Goal: Task Accomplishment & Management: Complete application form

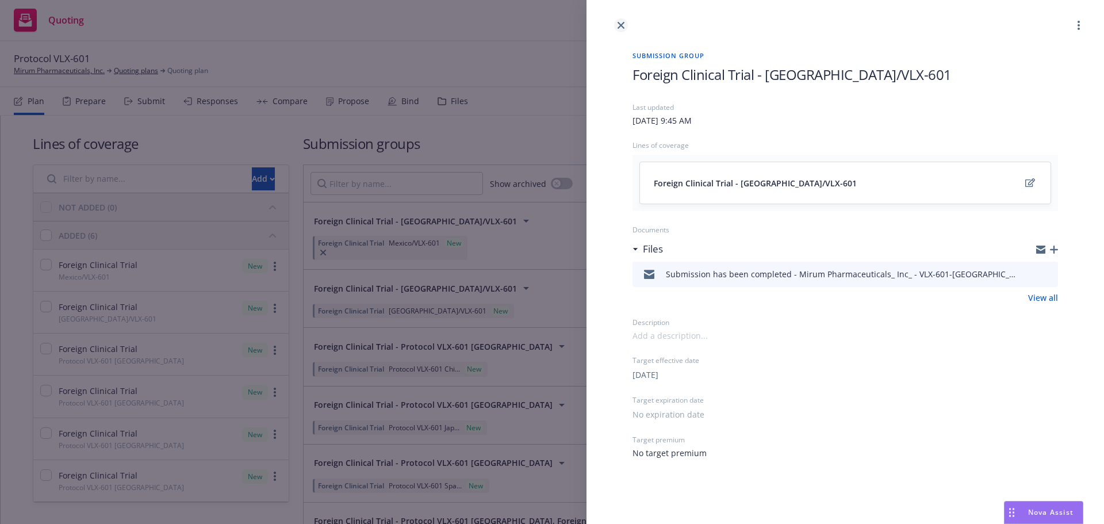
click at [622, 24] on icon "close" at bounding box center [621, 25] width 7 height 7
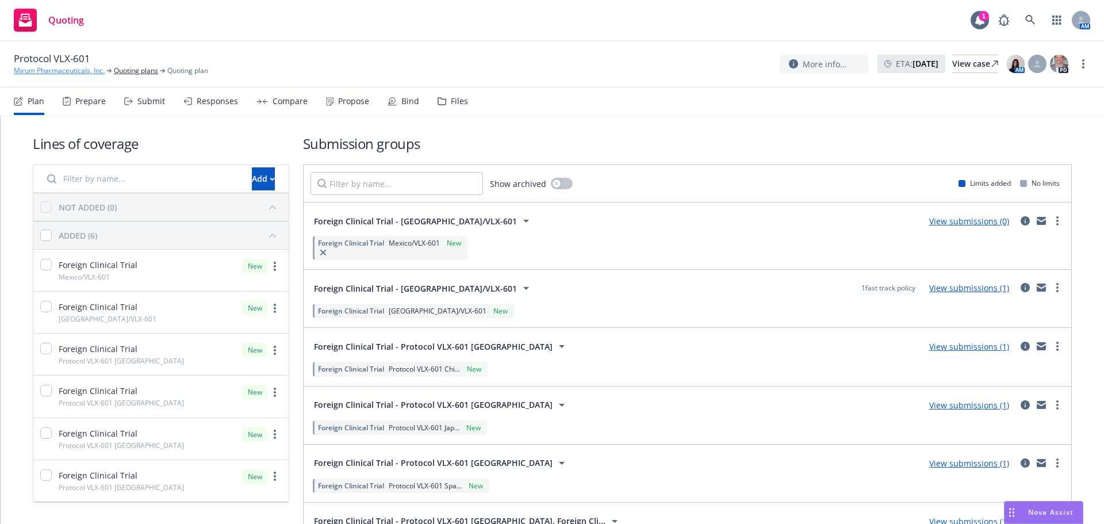
click at [66, 74] on link "Mirum Pharmaceuticals, Inc." at bounding box center [59, 71] width 91 height 10
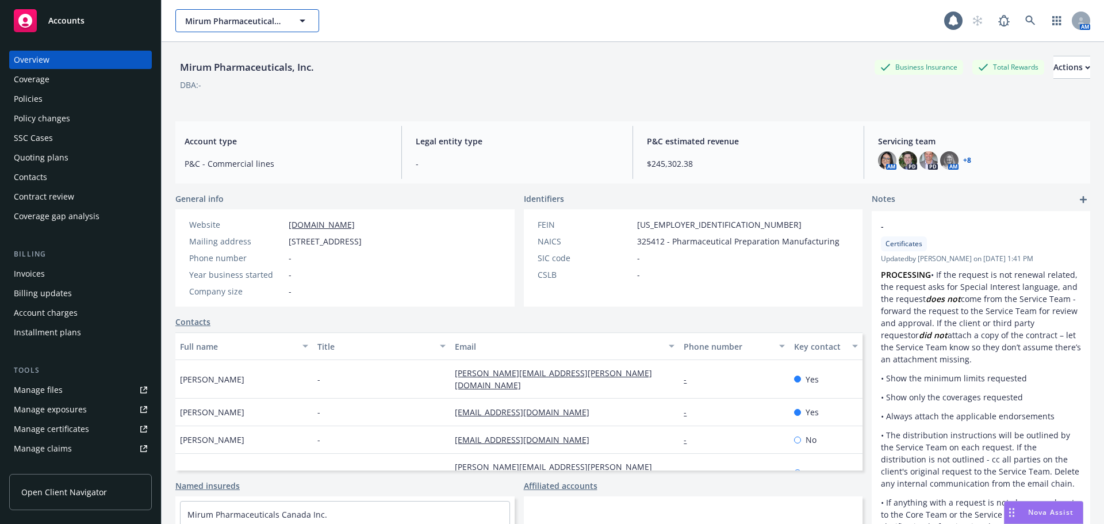
click at [243, 30] on button "Mirum Pharmaceuticals, Inc." at bounding box center [247, 20] width 144 height 23
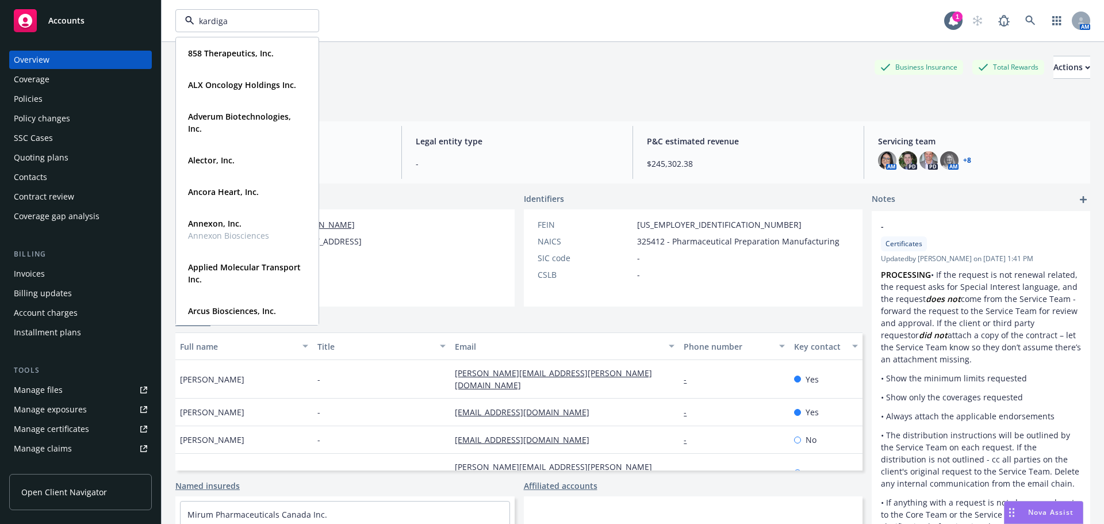
type input "kardigan"
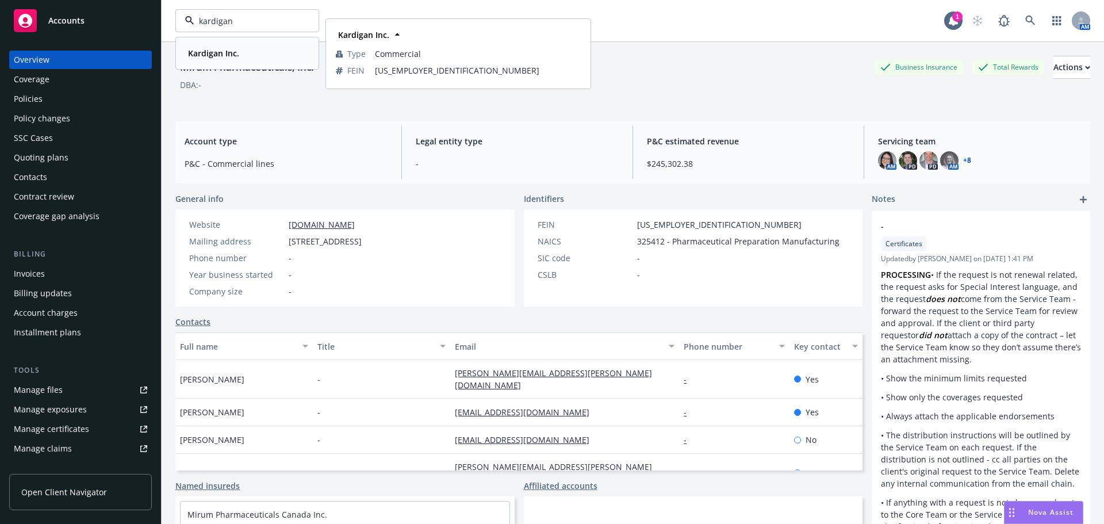
click at [246, 51] on div "Kardigan Inc." at bounding box center [247, 53] width 128 height 17
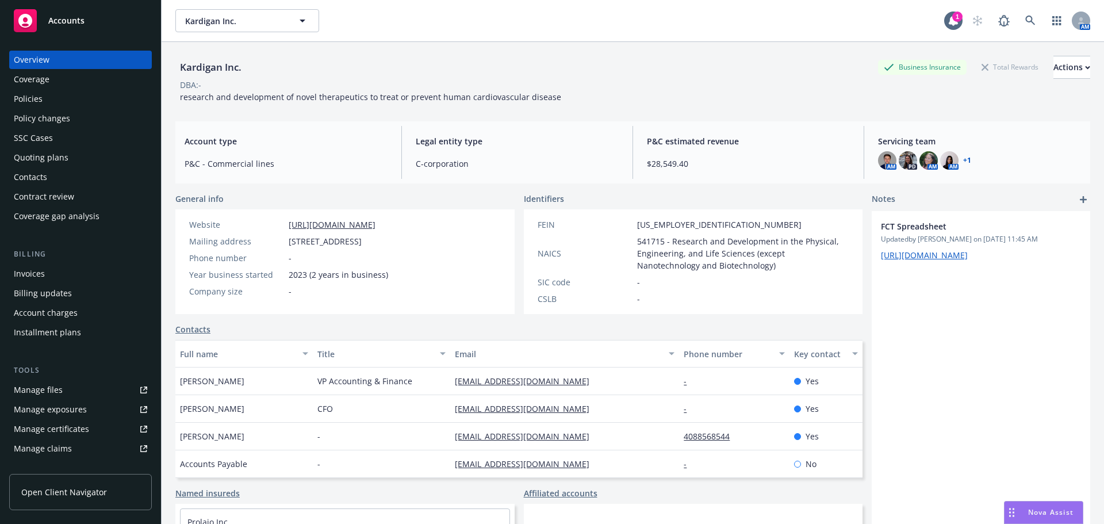
click at [78, 157] on div "Quoting plans" at bounding box center [80, 157] width 133 height 18
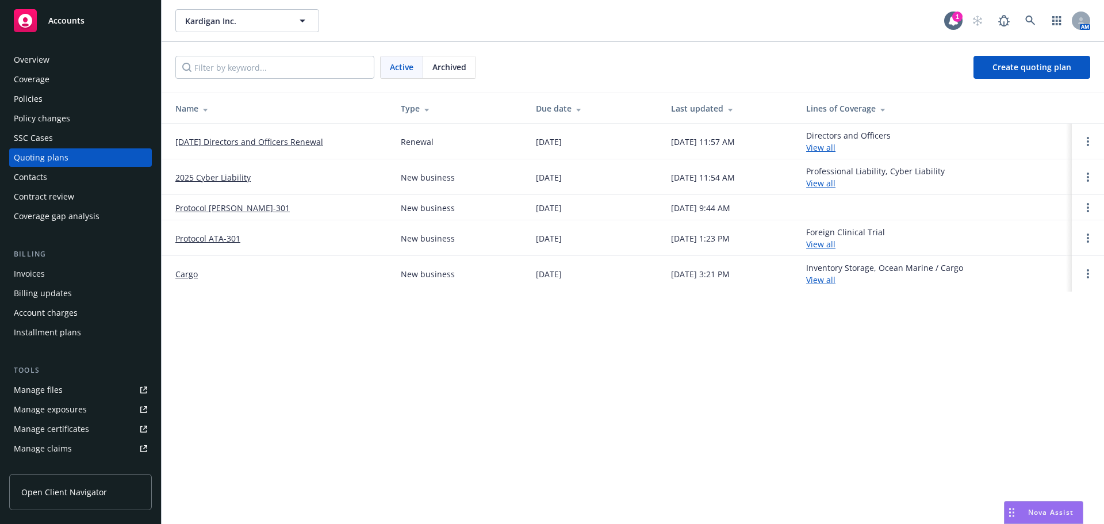
click at [236, 211] on link "Protocol [PERSON_NAME]-301" at bounding box center [232, 208] width 114 height 12
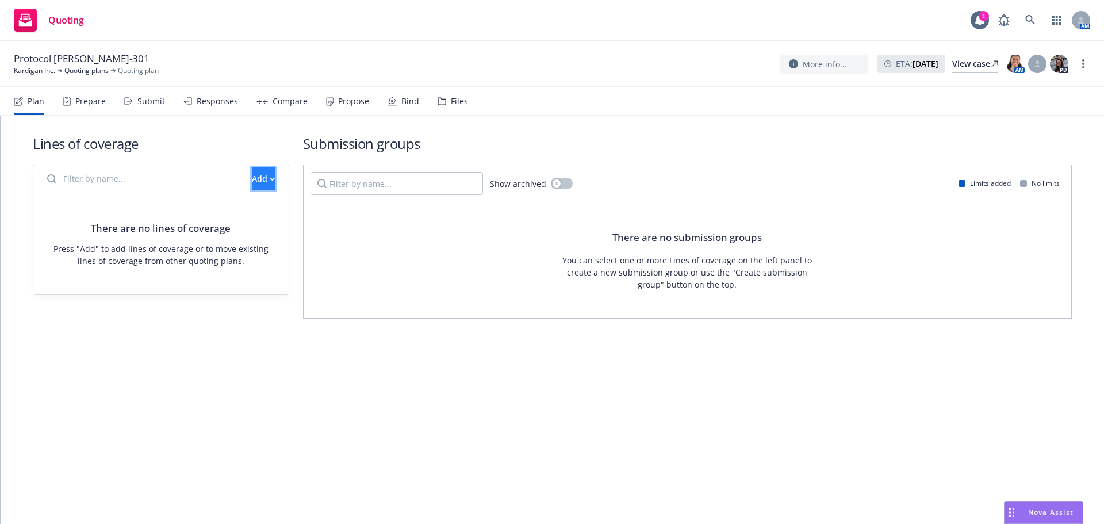
click at [252, 178] on div "Add" at bounding box center [263, 179] width 23 height 22
click at [303, 209] on span "Create new business lines of coverage" at bounding box center [302, 208] width 175 height 11
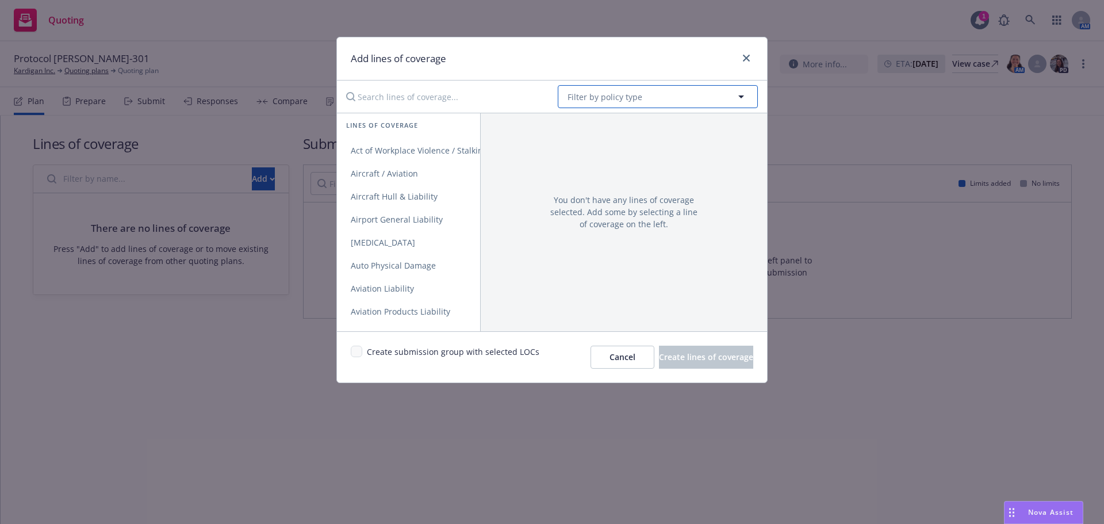
click at [610, 97] on span "Filter by policy type" at bounding box center [605, 97] width 75 height 12
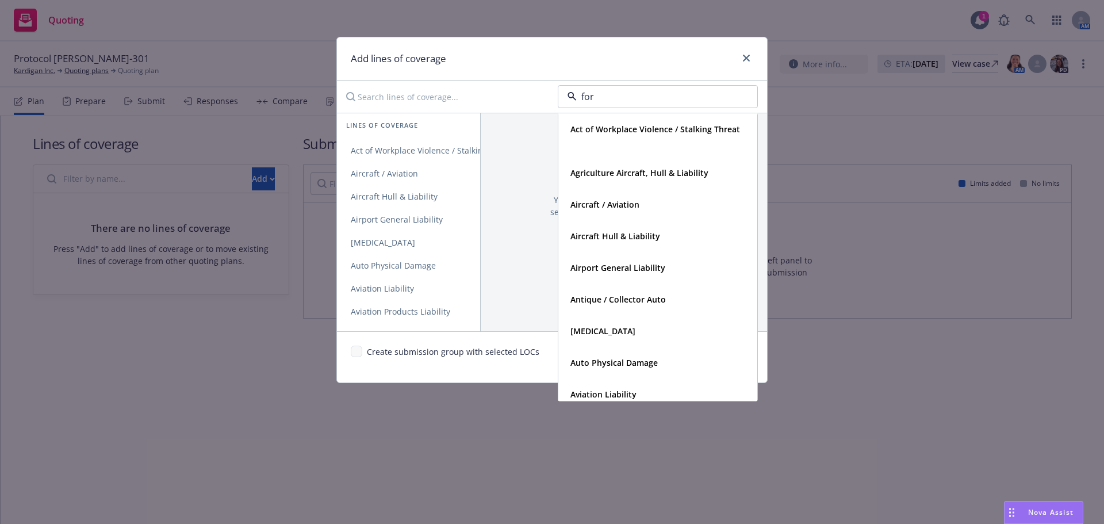
type input "fore"
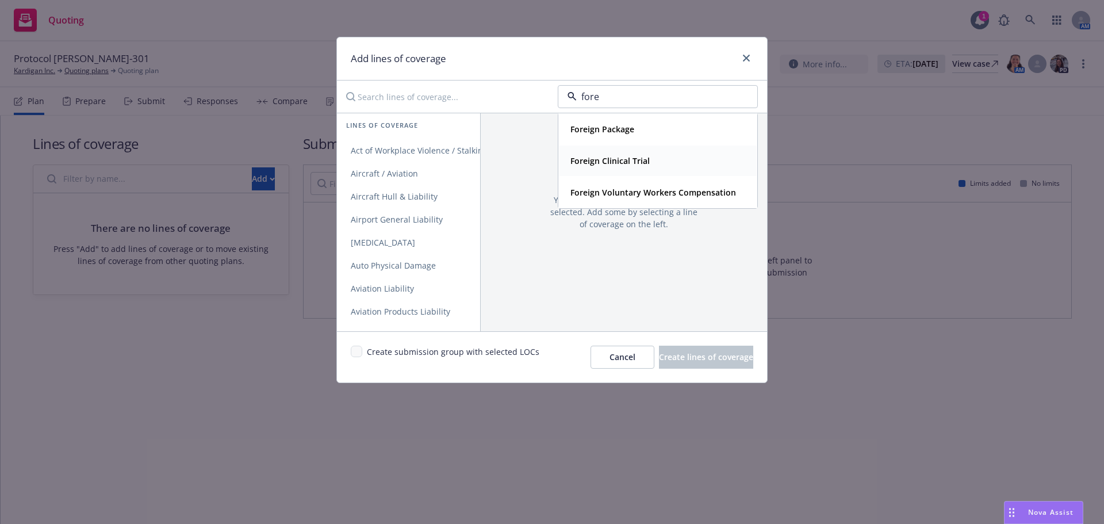
click at [613, 167] on span "Foreign Clinical Trial" at bounding box center [610, 161] width 79 height 12
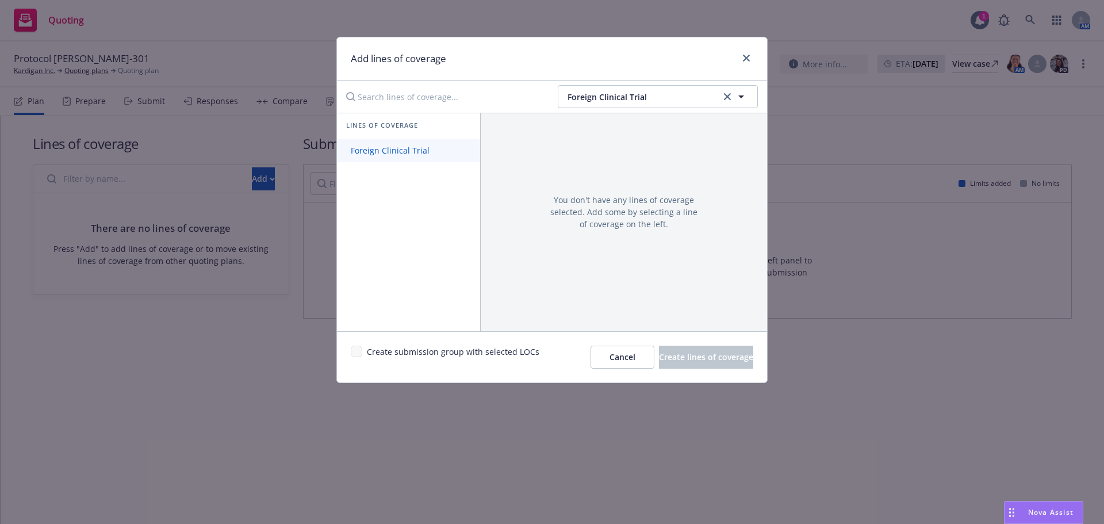
click at [403, 150] on span "Foreign Clinical Trial" at bounding box center [390, 150] width 106 height 11
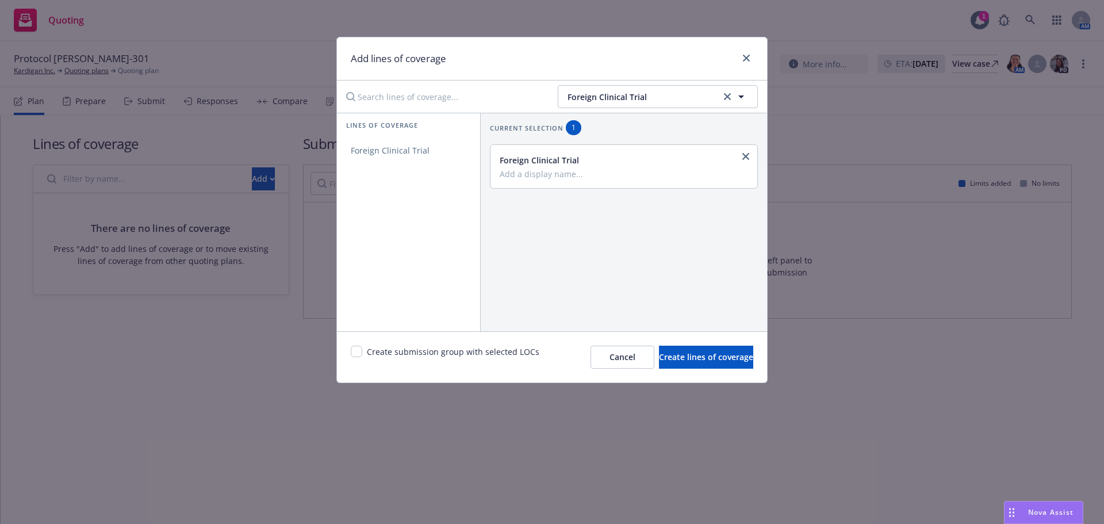
click at [590, 175] on input "Add a display name..." at bounding box center [623, 174] width 246 height 10
type input "Denmark/DAN-301"
click at [699, 368] on button "Create lines of coverage" at bounding box center [706, 357] width 94 height 23
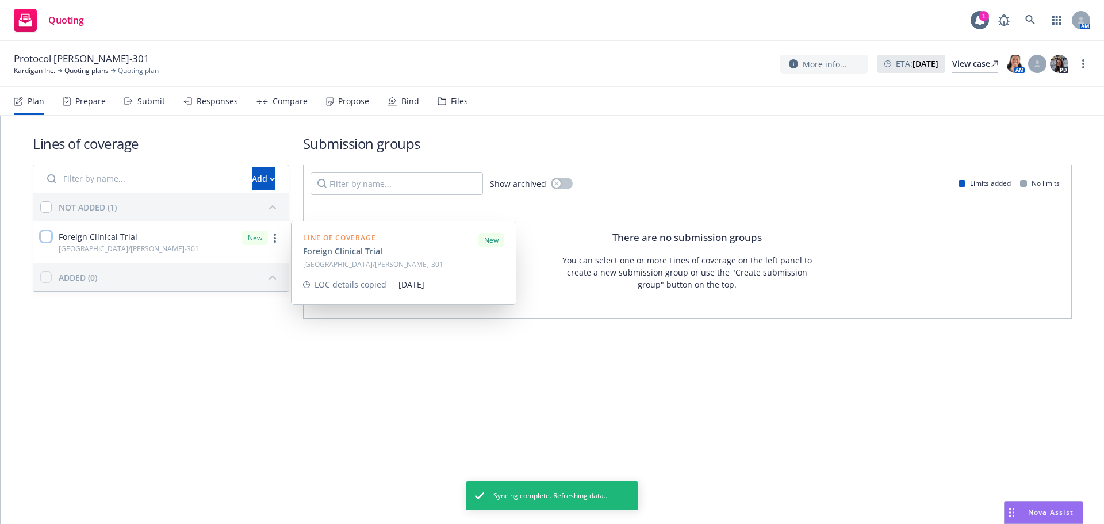
click at [48, 235] on input "checkbox" at bounding box center [46, 237] width 12 height 12
checkbox input "true"
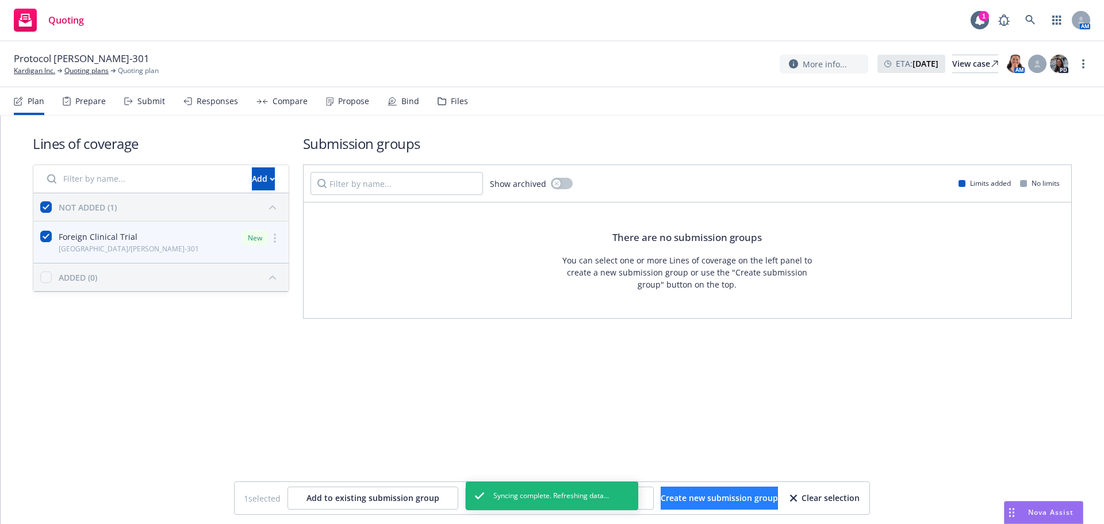
drag, startPoint x: 675, startPoint y: 486, endPoint x: 675, endPoint y: 494, distance: 7.5
click at [675, 490] on div "1 selected Add to existing submission group Copy coverage details from prior te…" at bounding box center [552, 498] width 635 height 32
click at [676, 497] on span "Create new submission group" at bounding box center [719, 497] width 117 height 11
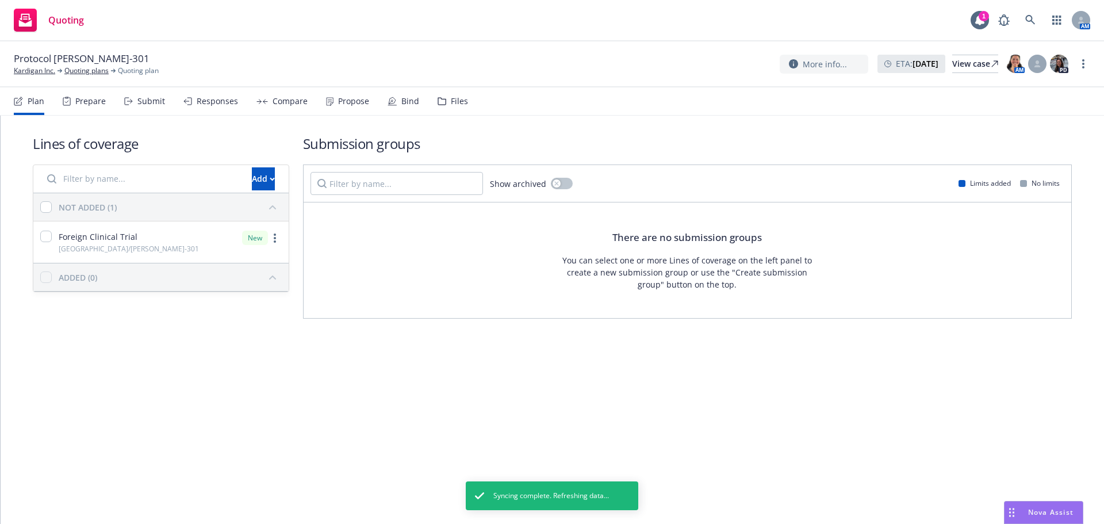
checkbox input "false"
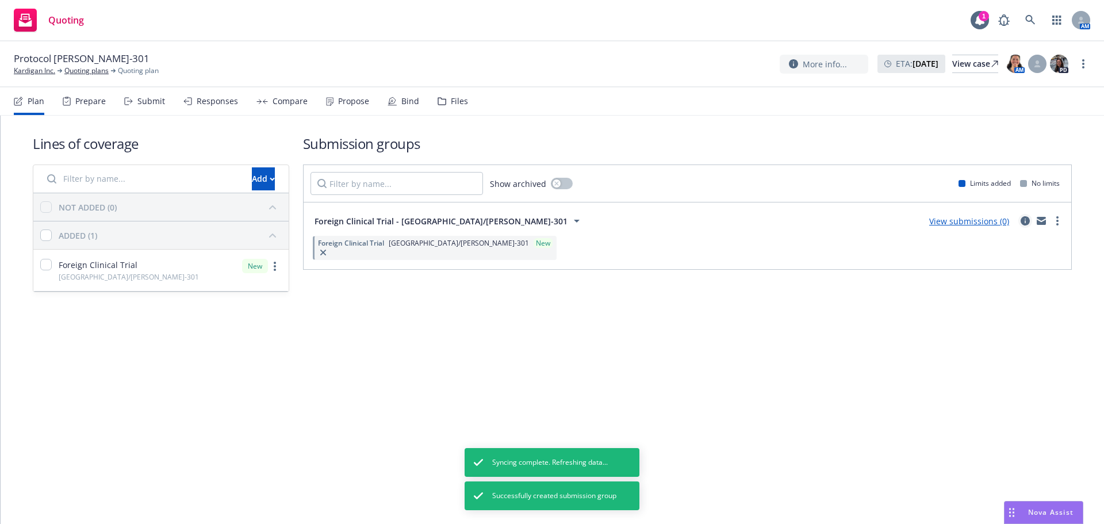
click at [1024, 219] on icon "circleInformation" at bounding box center [1025, 220] width 9 height 9
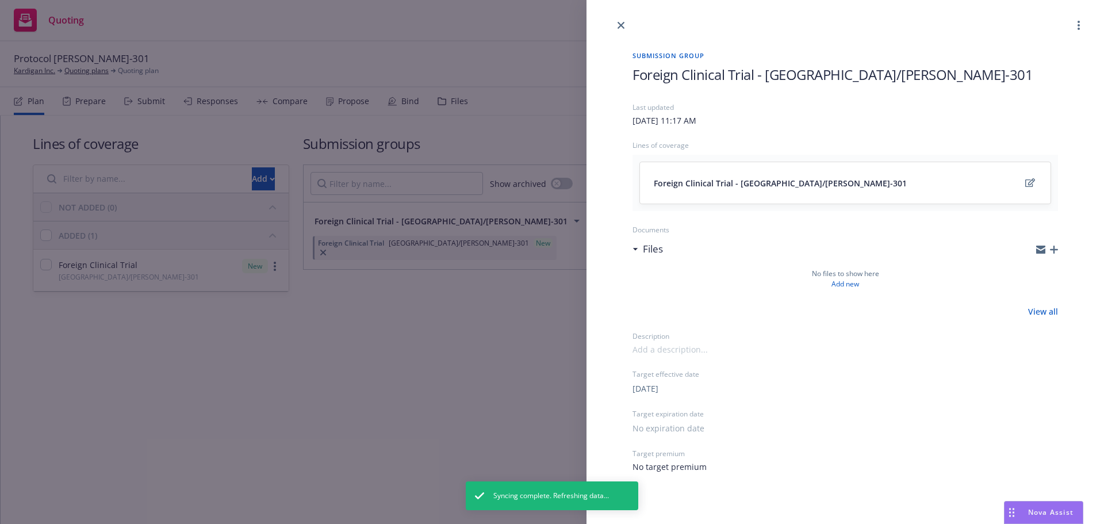
click at [1056, 251] on icon "button" at bounding box center [1054, 250] width 8 height 8
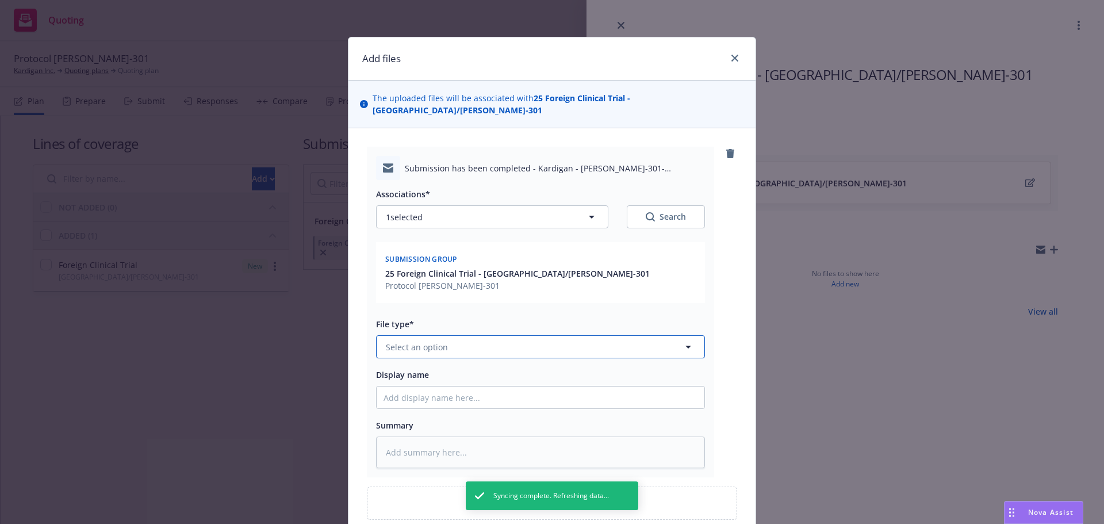
click at [415, 341] on span "Select an option" at bounding box center [417, 347] width 62 height 12
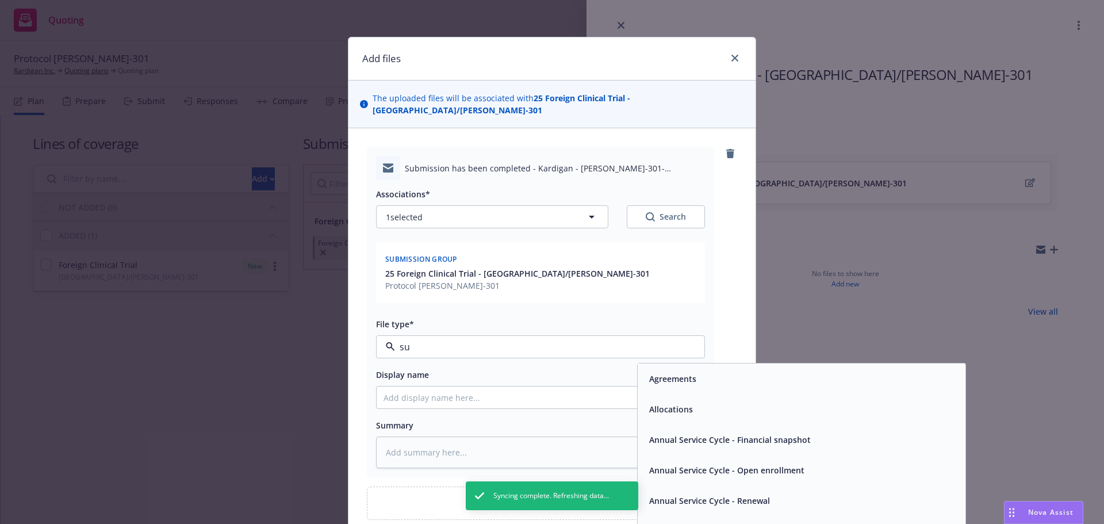
type input "sub"
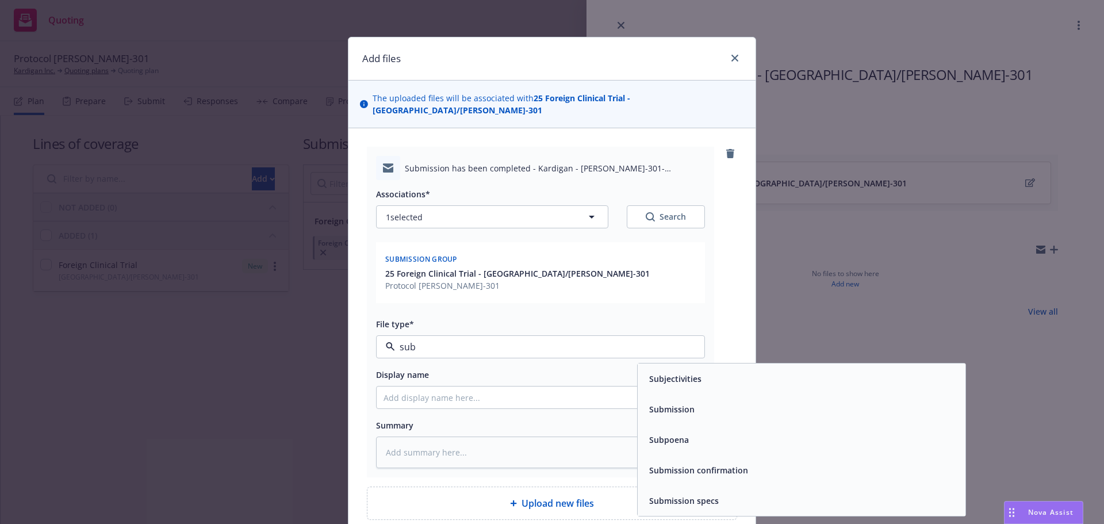
click at [716, 402] on div "Submission" at bounding box center [802, 409] width 314 height 17
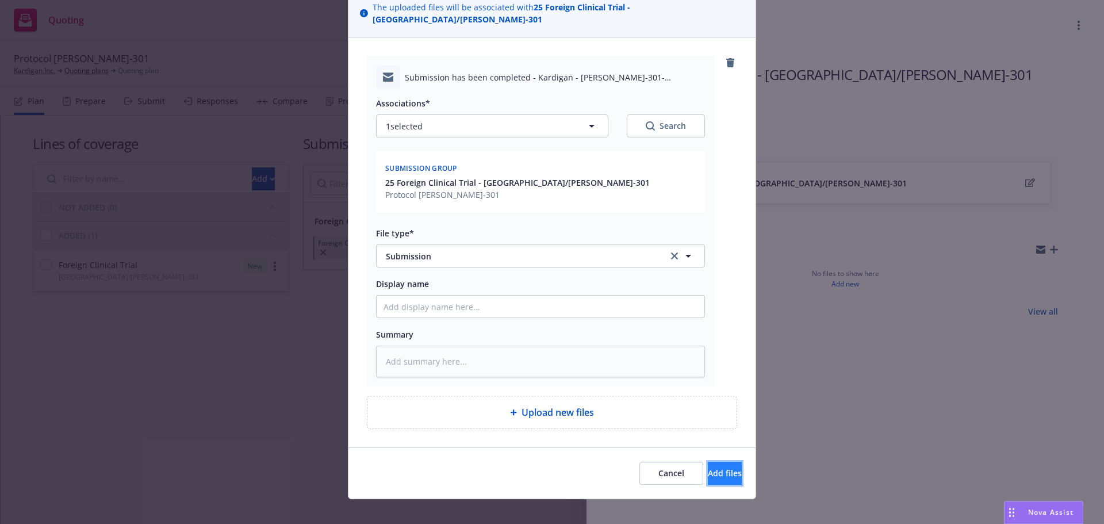
click at [712, 468] on span "Add files" at bounding box center [725, 473] width 34 height 11
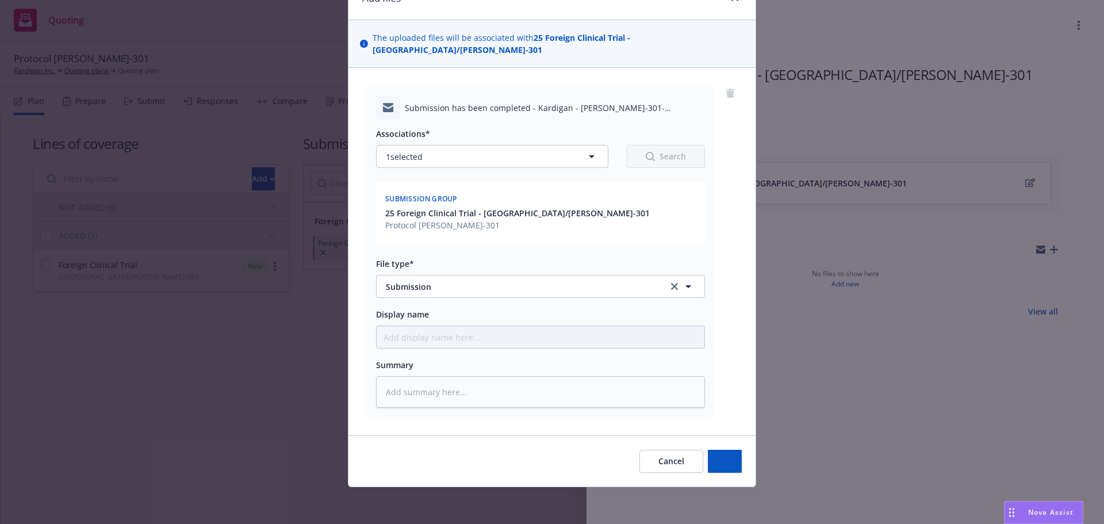
scroll to position [48, 0]
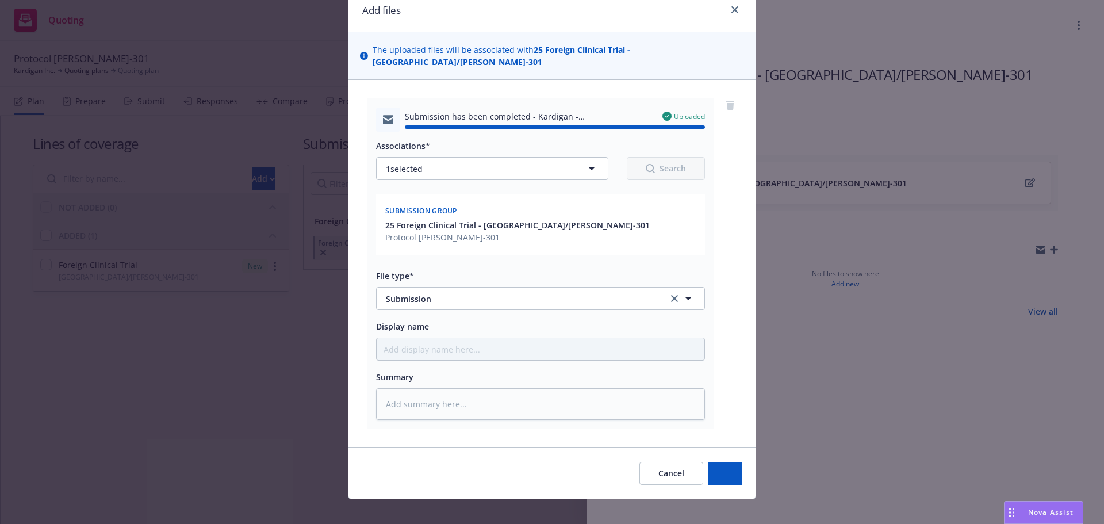
type textarea "x"
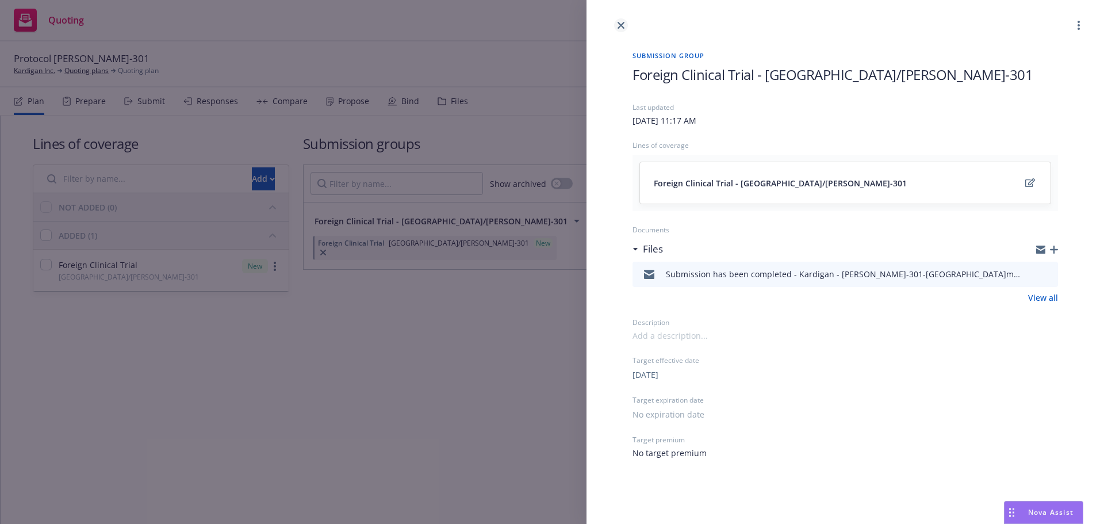
click at [616, 29] on link "close" at bounding box center [621, 25] width 14 height 14
